Goal: Find specific page/section: Find specific page/section

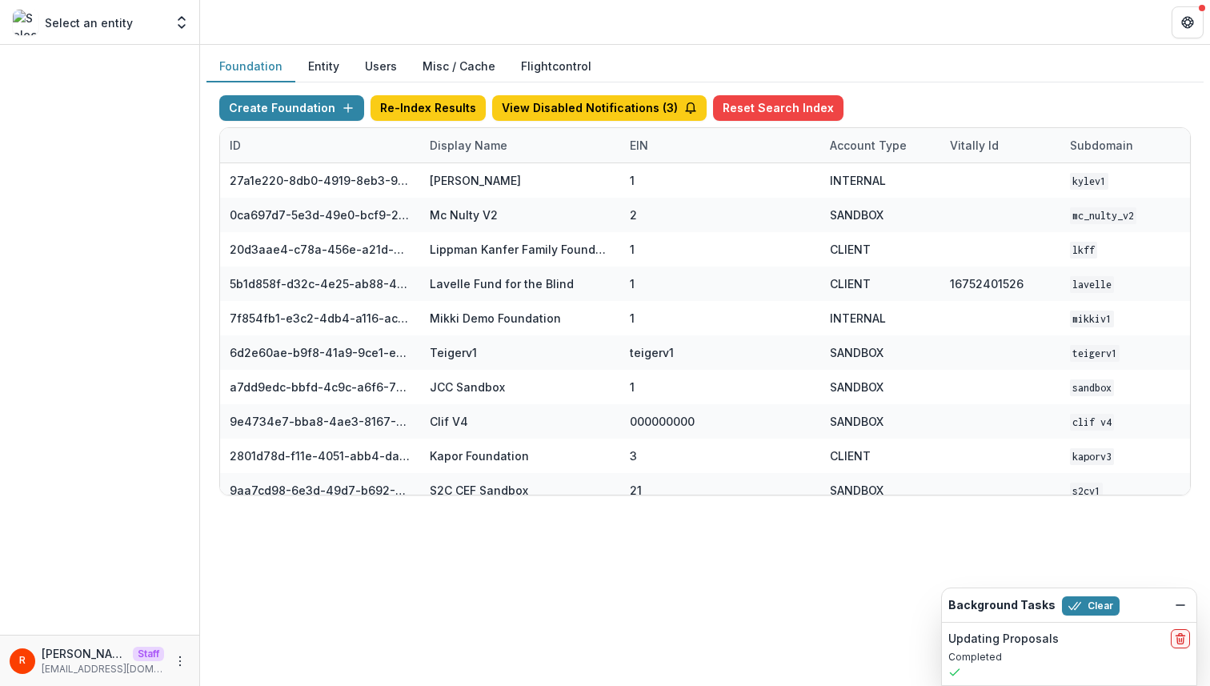
click at [538, 71] on link "Flightcontrol" at bounding box center [556, 66] width 70 height 17
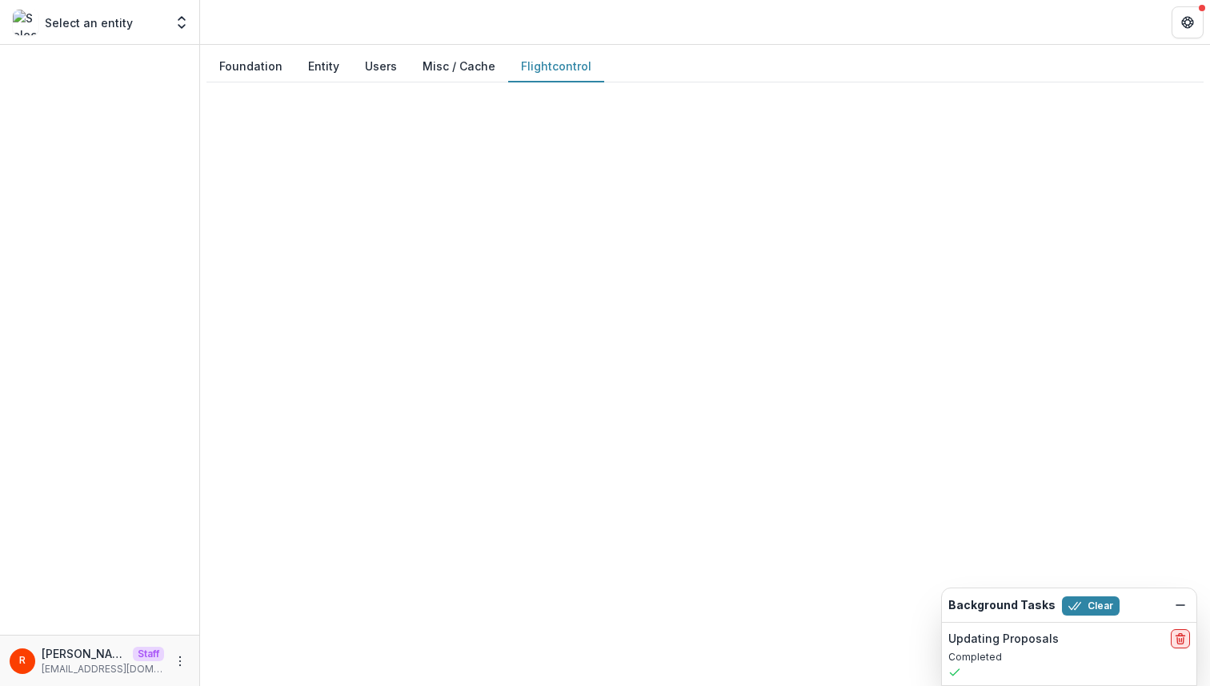
click at [1181, 635] on icon "delete" at bounding box center [1180, 635] width 3 height 2
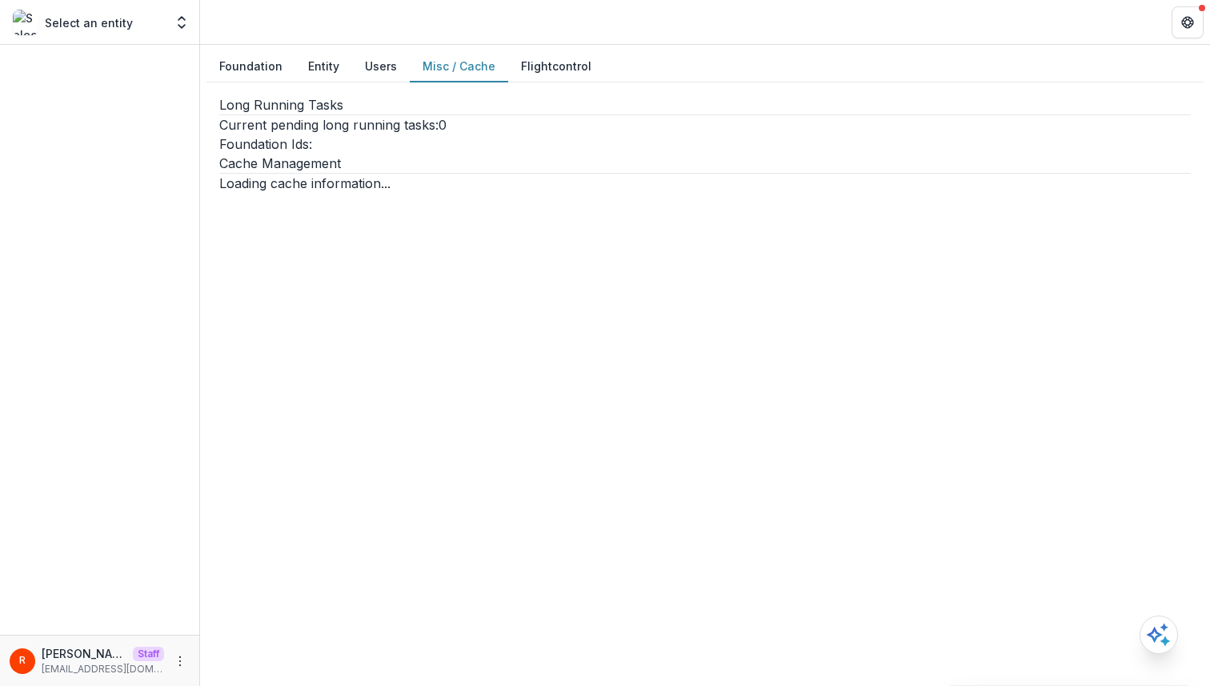
click at [453, 66] on button "Misc / Cache" at bounding box center [459, 66] width 98 height 31
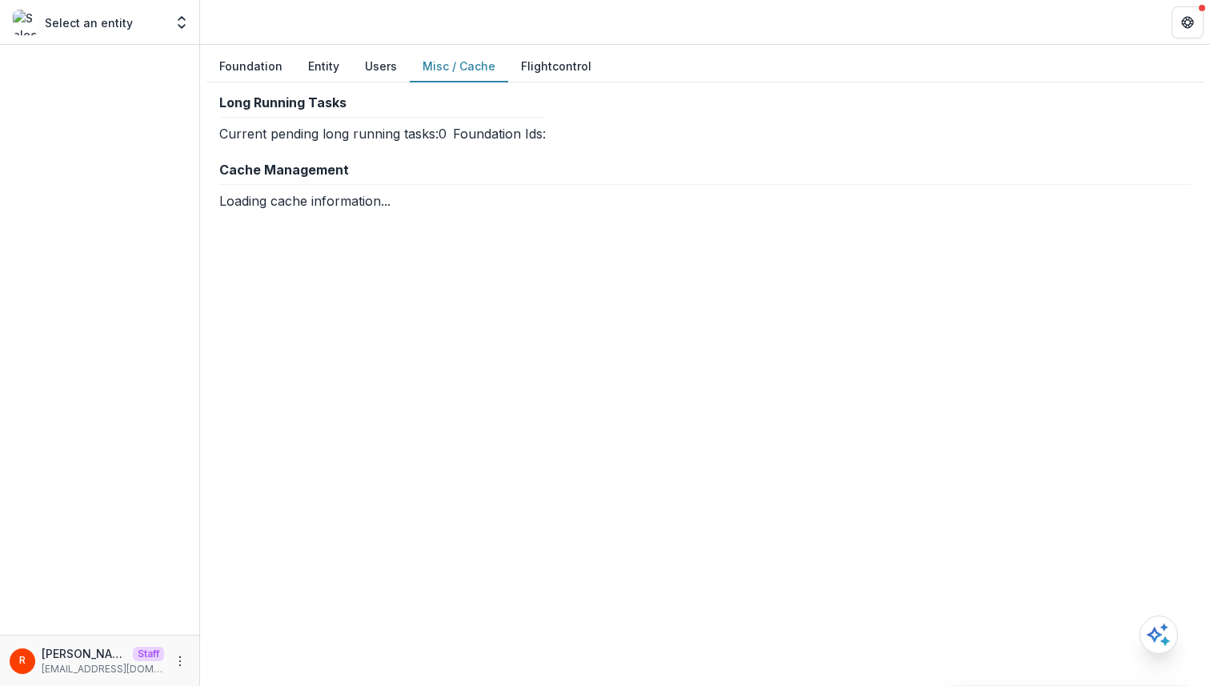
click at [463, 62] on button "Misc / Cache" at bounding box center [459, 66] width 98 height 31
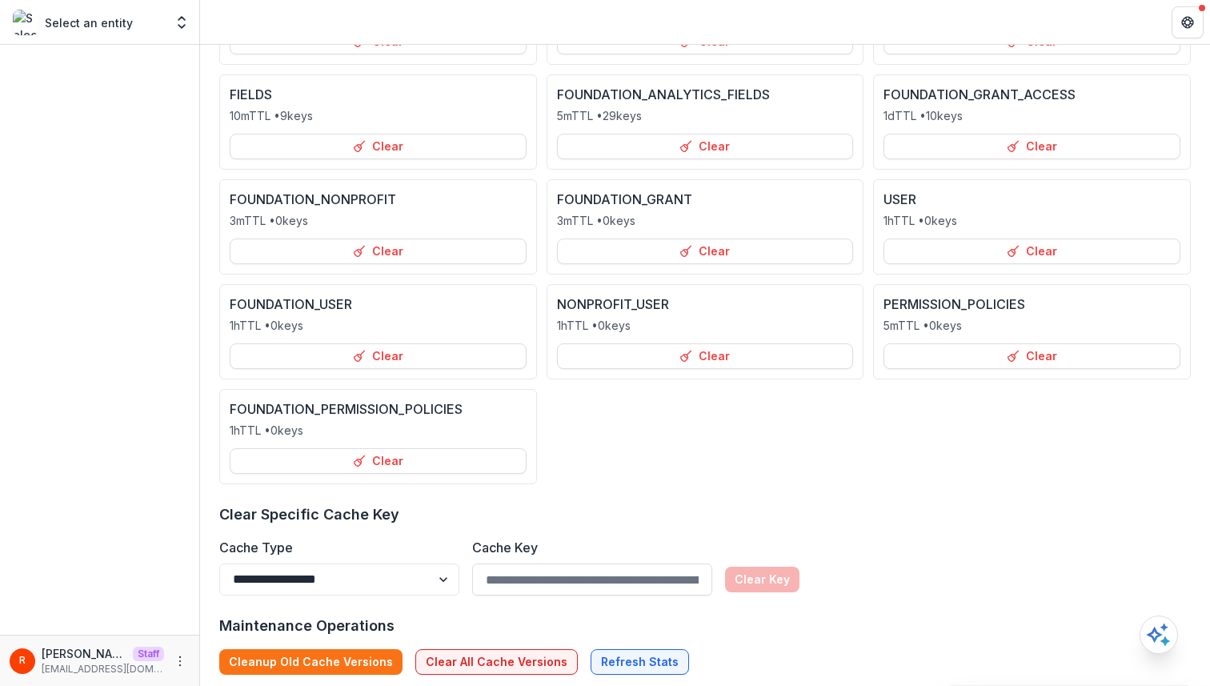
scroll to position [329, 0]
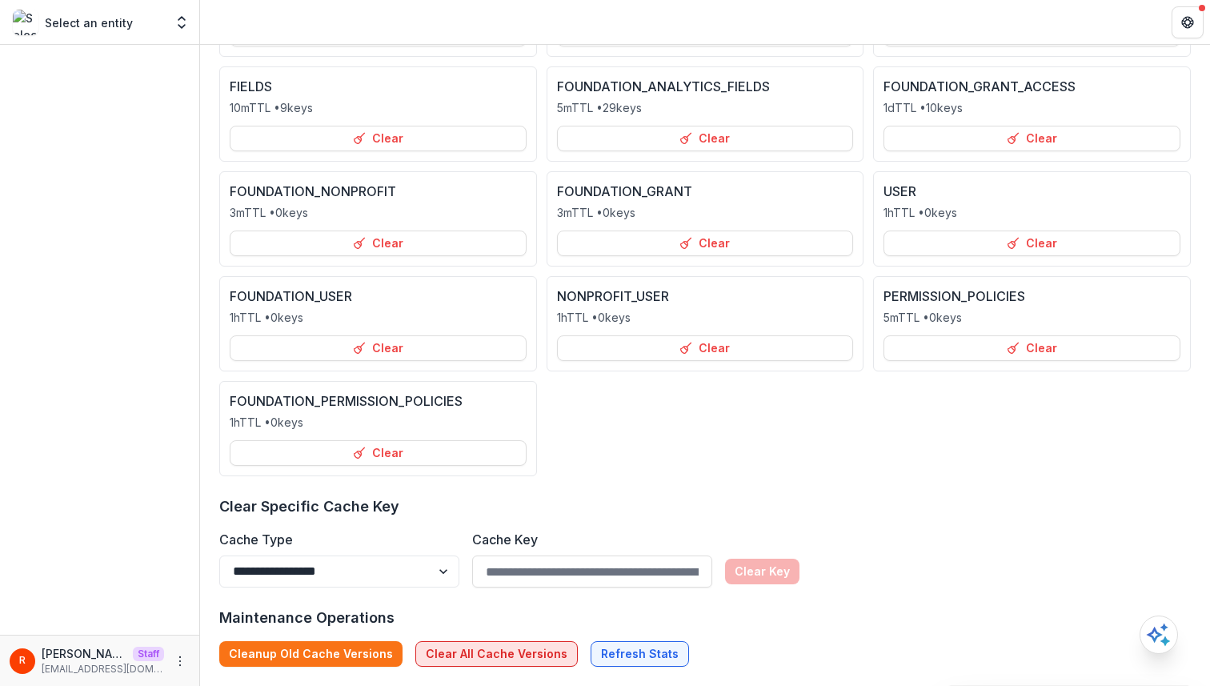
click at [489, 656] on button "Clear All Cache Versions" at bounding box center [496, 654] width 162 height 26
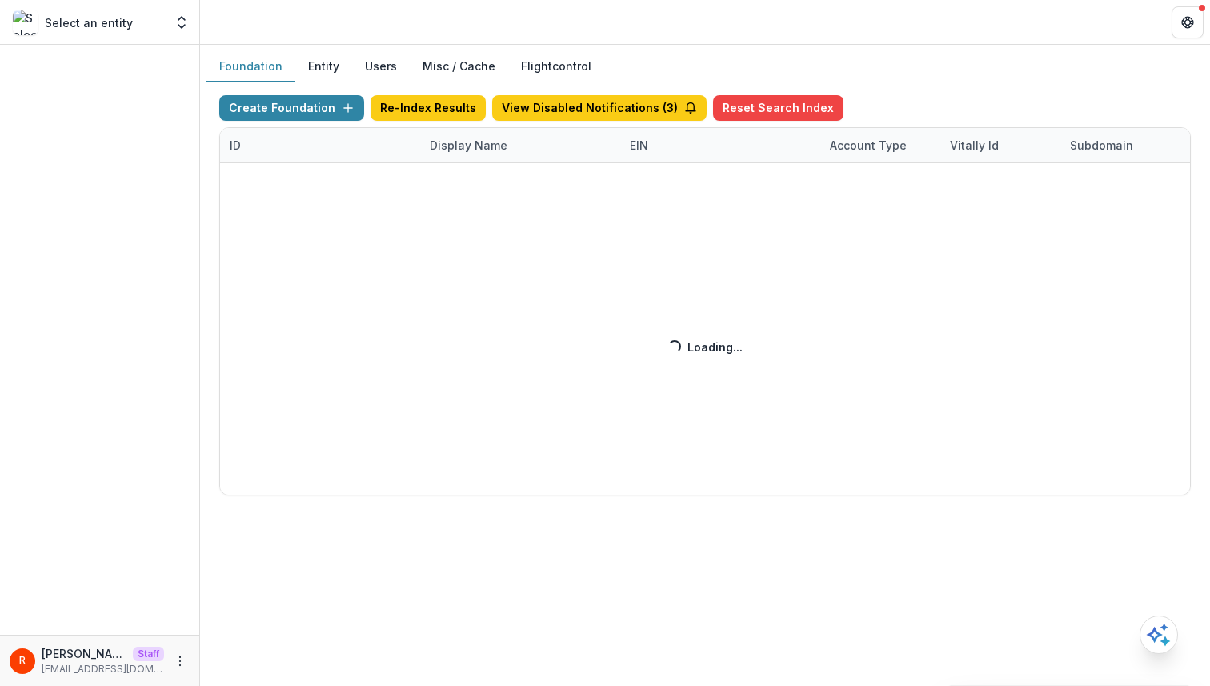
click at [744, 53] on div "Foundation Entity Users Misc / Cache Flightcontrol" at bounding box center [705, 66] width 997 height 31
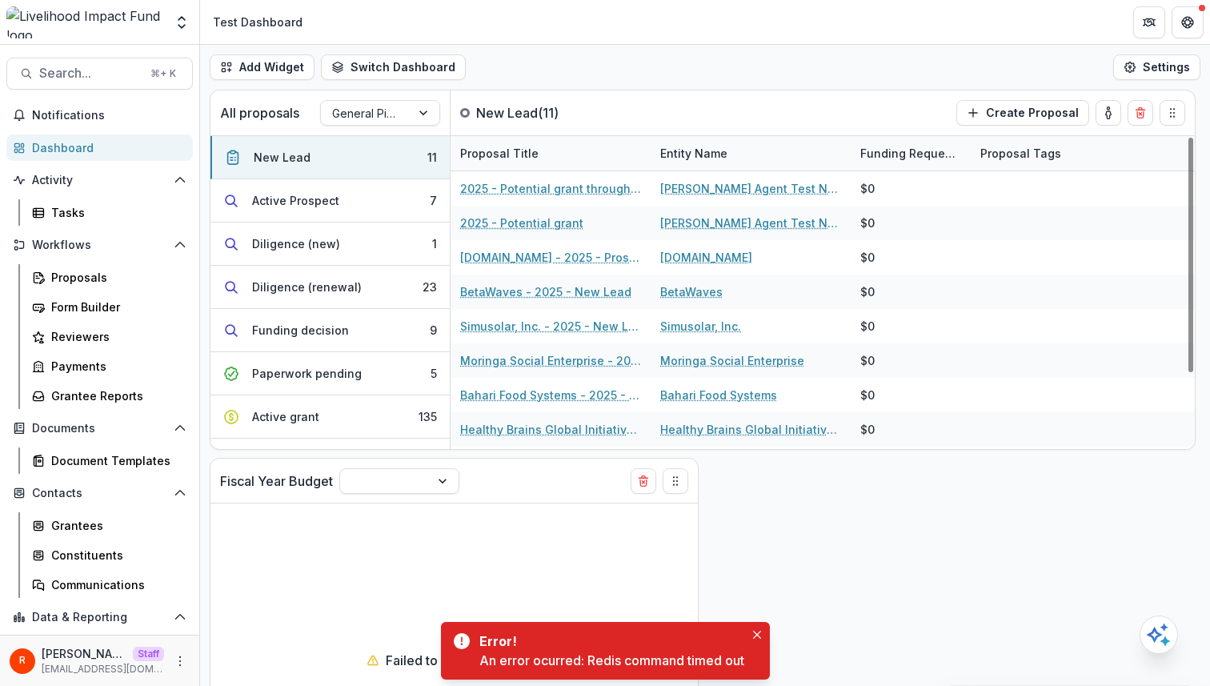
click at [589, 664] on div "An error ocurred: Redis command timed out" at bounding box center [611, 660] width 265 height 19
drag, startPoint x: 589, startPoint y: 664, endPoint x: 739, endPoint y: 658, distance: 149.8
click at [739, 658] on div "An error ocurred: Redis command timed out" at bounding box center [611, 660] width 265 height 19
copy div "Redis command timed out"
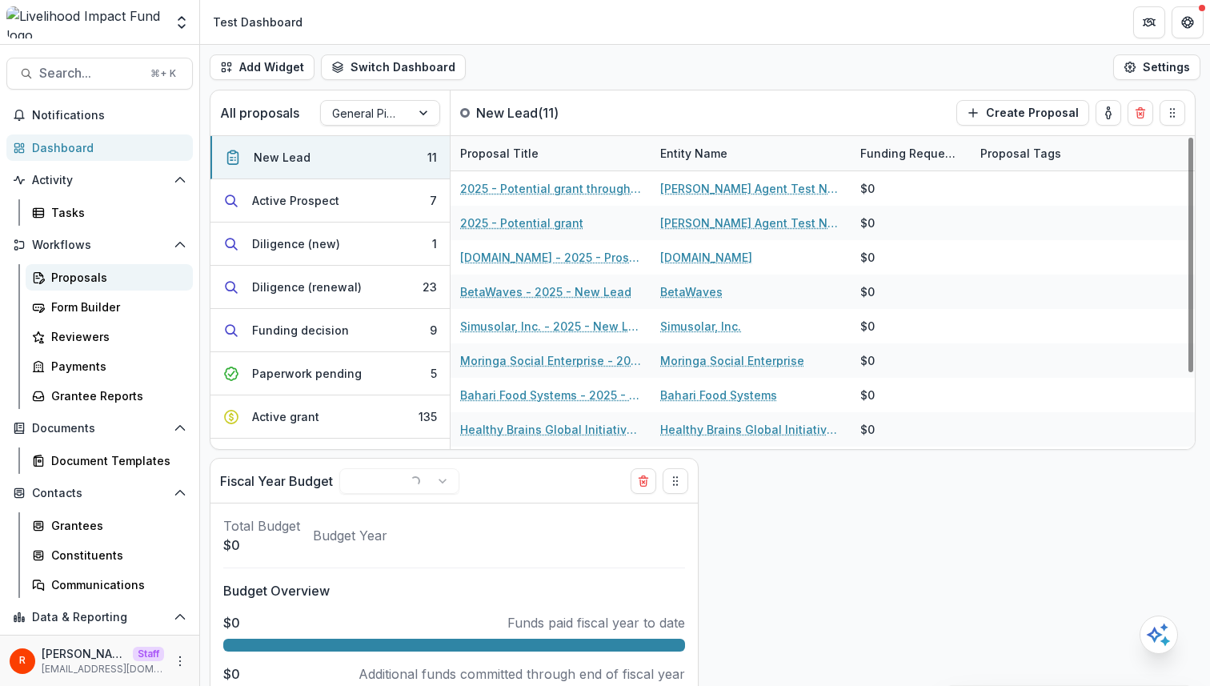
click at [105, 276] on div "Proposals" at bounding box center [115, 277] width 129 height 17
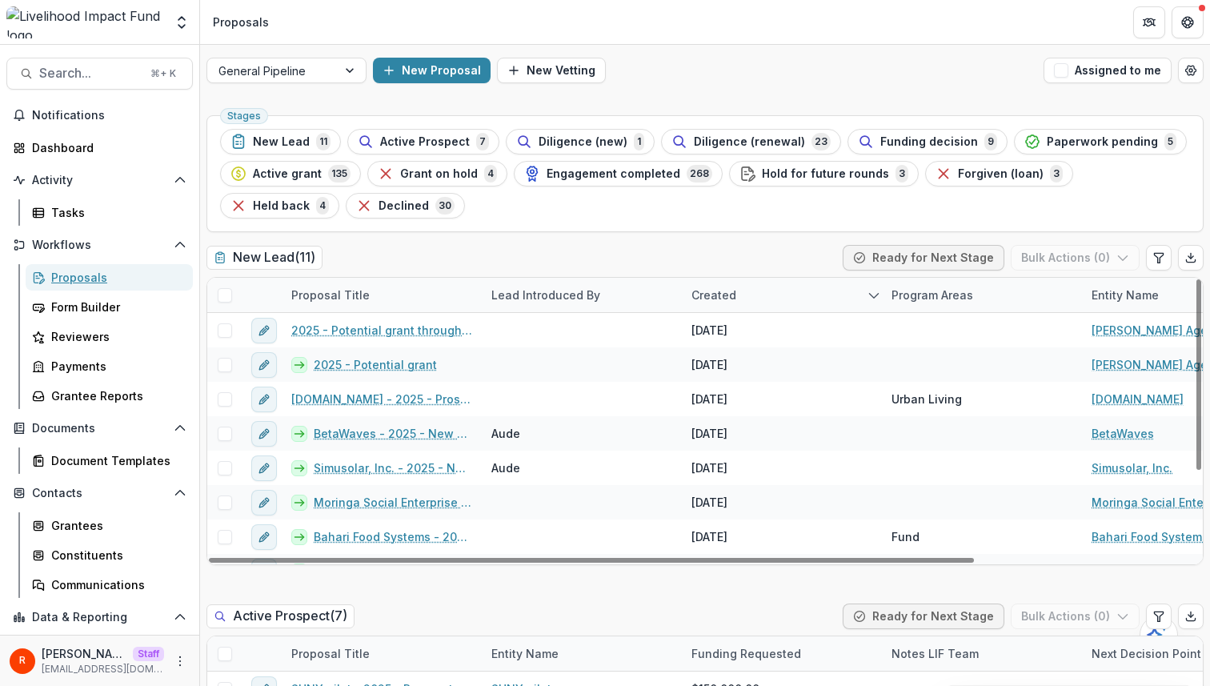
scroll to position [12, 0]
